Goal: Navigation & Orientation: Find specific page/section

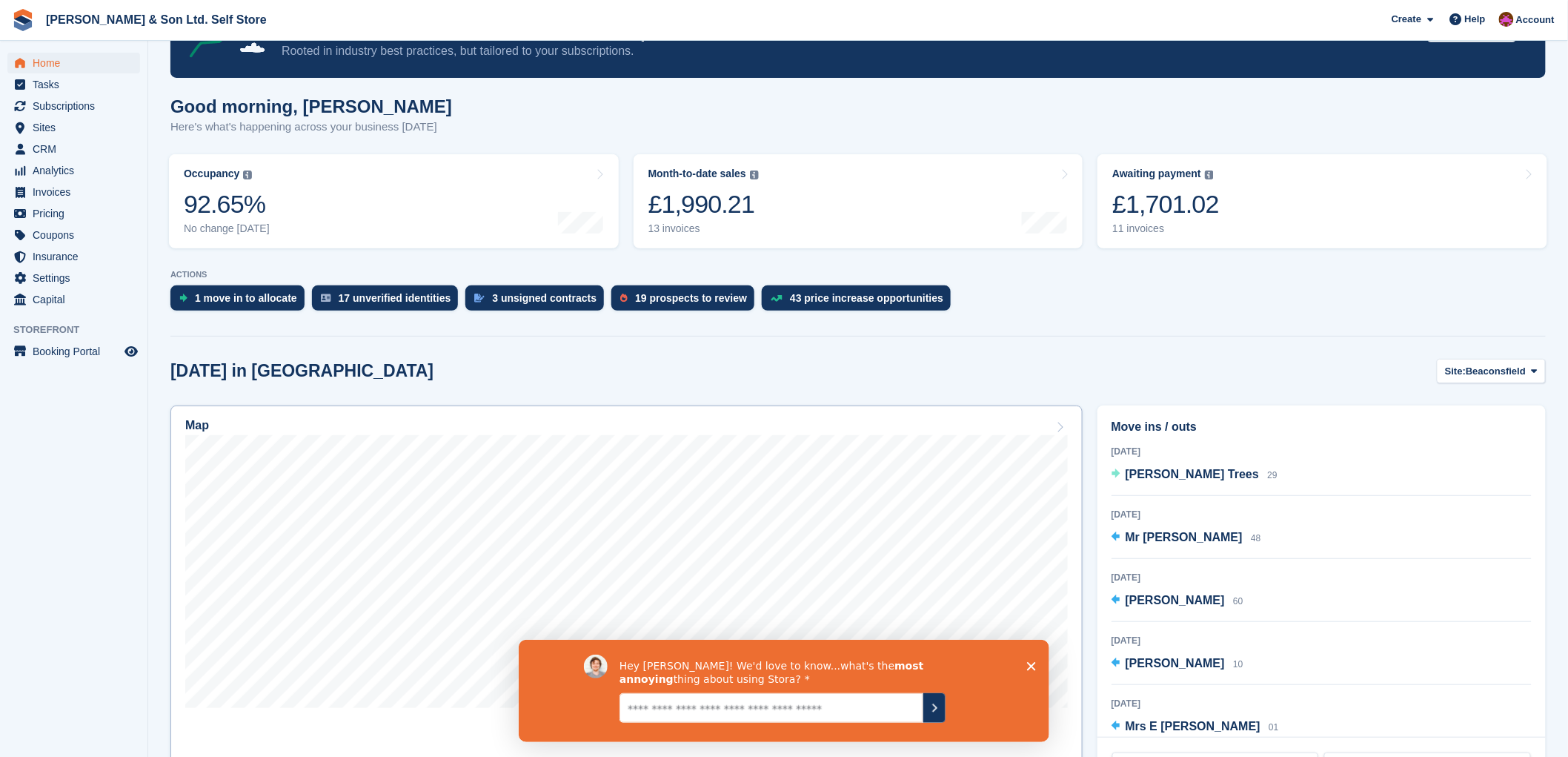
scroll to position [82, 0]
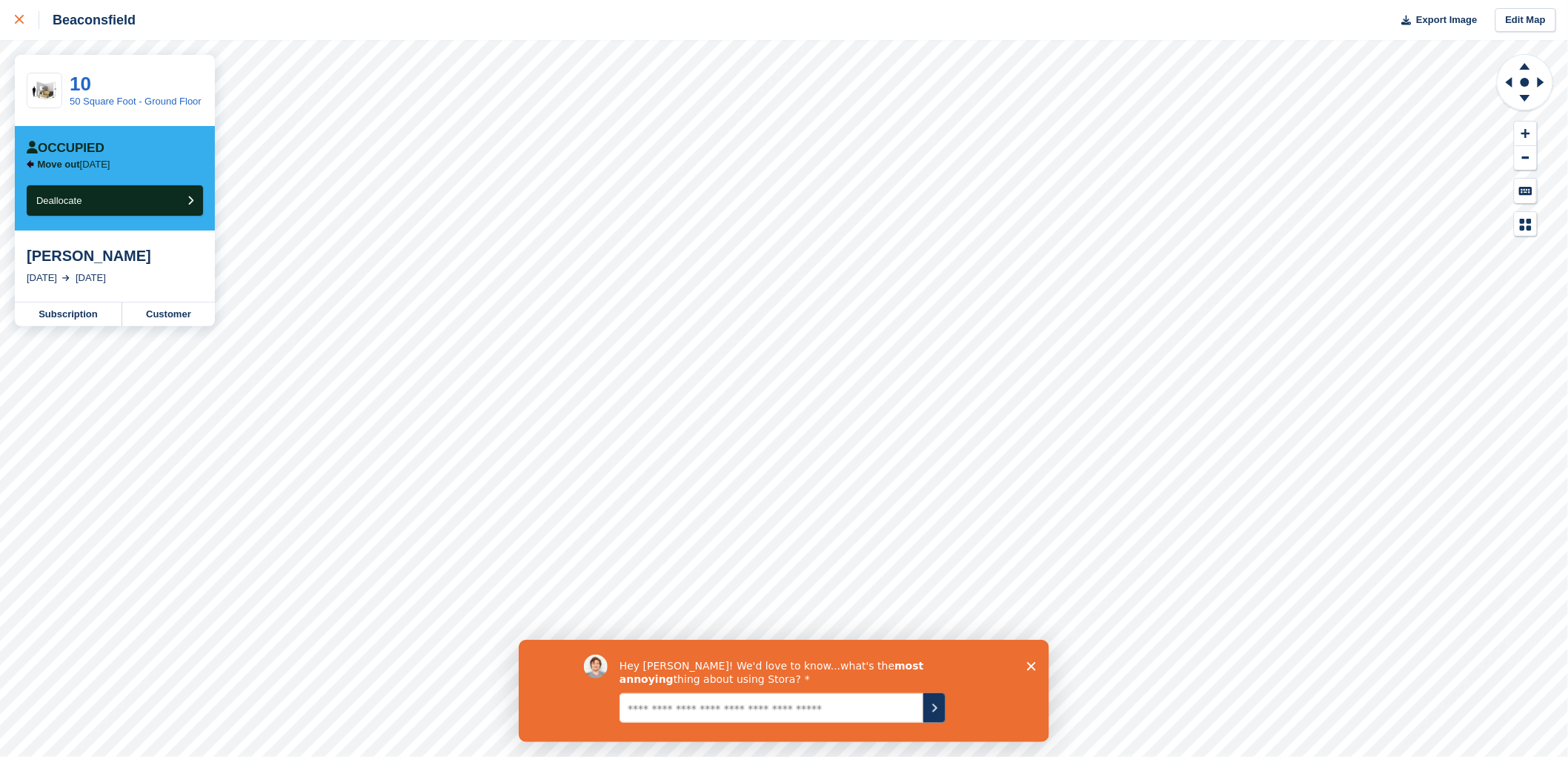
click at [27, 20] on div at bounding box center [27, 20] width 24 height 18
